Goal: Information Seeking & Learning: Learn about a topic

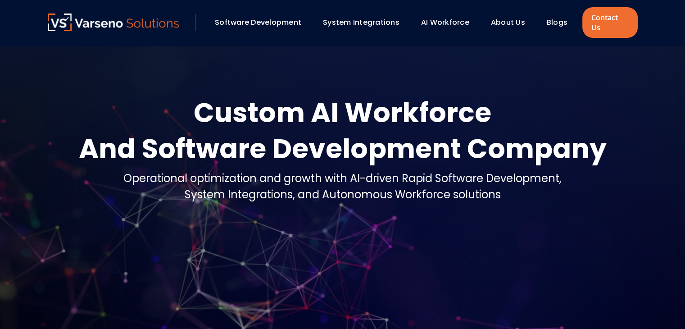
click at [558, 27] on div "Software Development System Integrations AI Workforce About Us" at bounding box center [343, 22] width 590 height 31
click at [558, 17] on link "Blogs" at bounding box center [557, 22] width 21 height 10
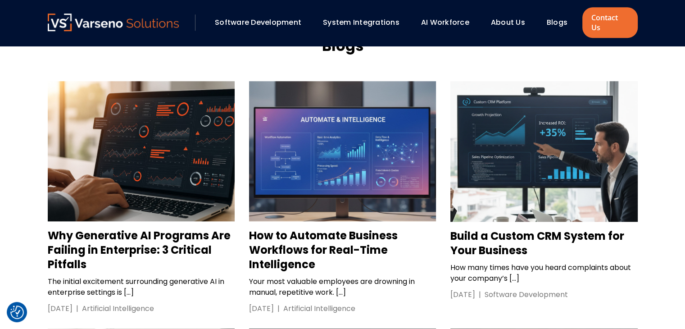
scroll to position [946, 0]
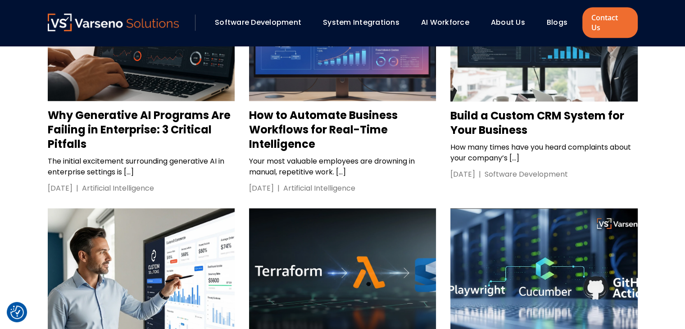
click at [193, 108] on h3 "Why Generative AI Programs Are Failing in Enterprise: 3 Critical Pitfalls" at bounding box center [141, 129] width 187 height 43
